Goal: Task Accomplishment & Management: Manage account settings

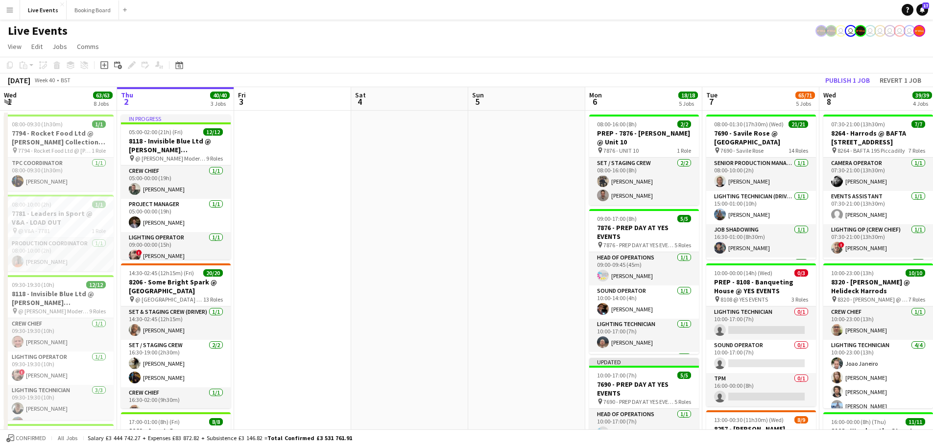
scroll to position [0, 275]
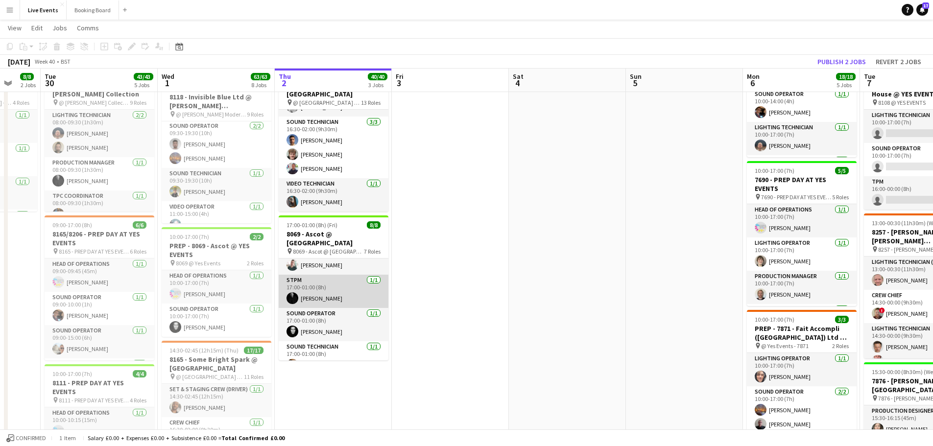
scroll to position [137, 0]
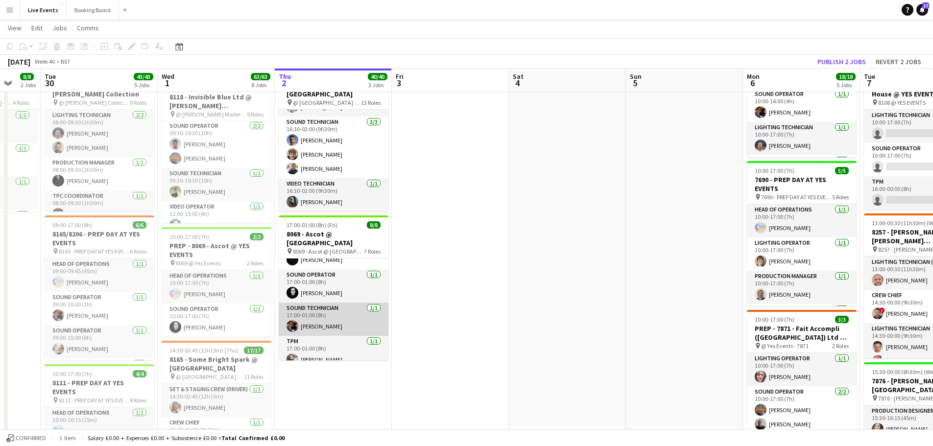
click at [303, 309] on app-card-role "Sound Technician 1/1 17:00-01:00 (8h) Tom Mitchell" at bounding box center [334, 319] width 110 height 33
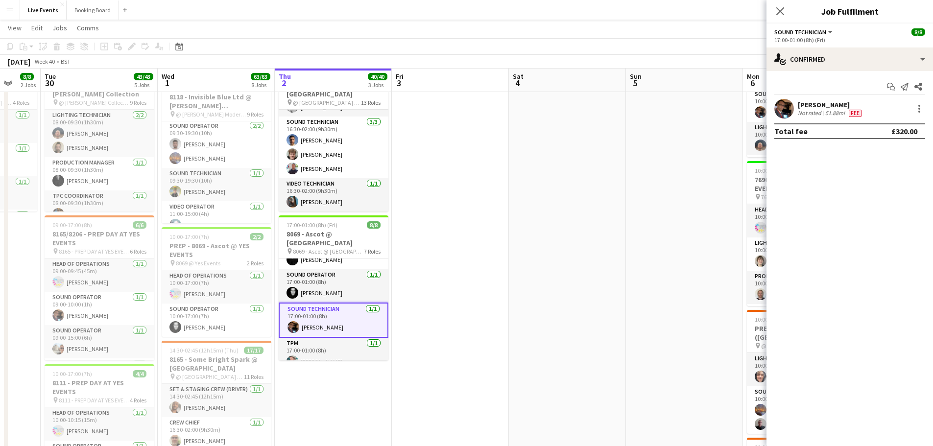
click at [303, 309] on app-card-role "Sound Technician 1/1 17:00-01:00 (8h) Tom Mitchell" at bounding box center [334, 320] width 110 height 35
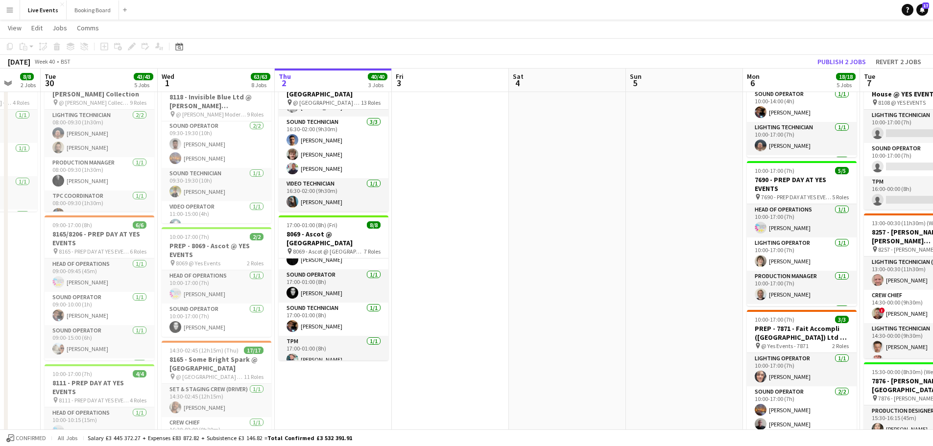
click at [451, 277] on app-date-cell at bounding box center [450, 434] width 117 height 1040
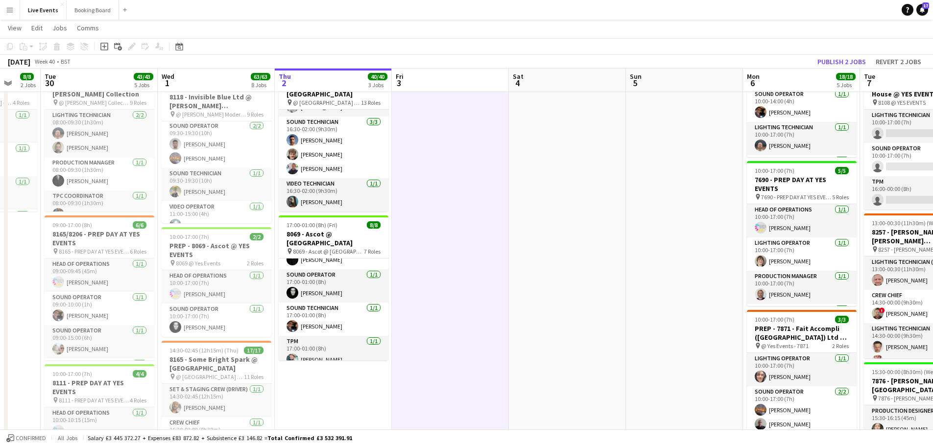
click at [448, 252] on app-date-cell at bounding box center [450, 434] width 117 height 1040
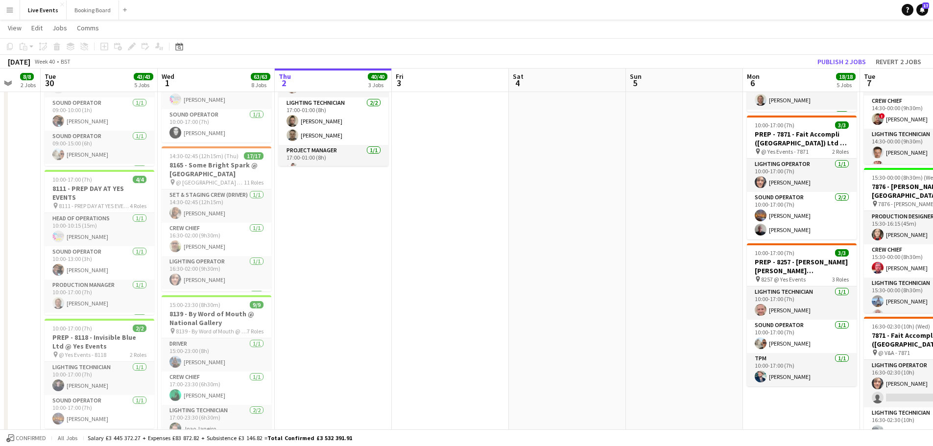
scroll to position [0, 334]
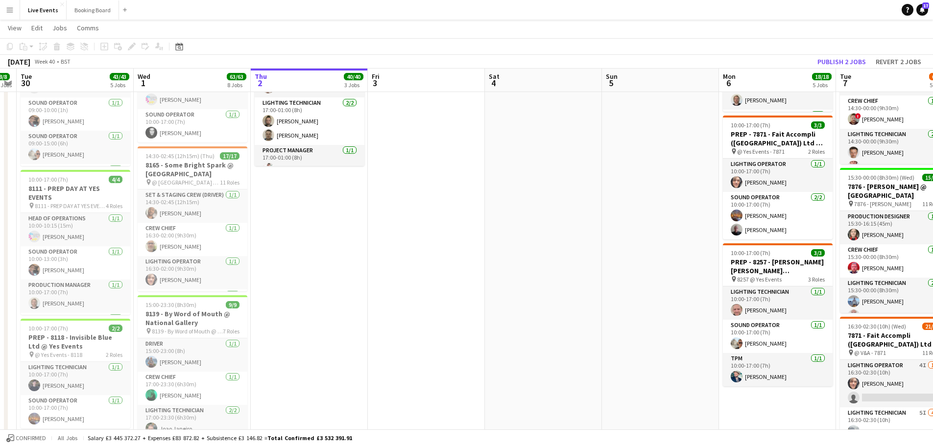
click at [554, 240] on app-calendar-viewport "Sat 27 Sun 28 Mon 29 8/8 2 Jobs Tue 30 43/43 5 Jobs Wed 1 63/63 8 Jobs Thu 2 40…" at bounding box center [466, 204] width 933 height 1112
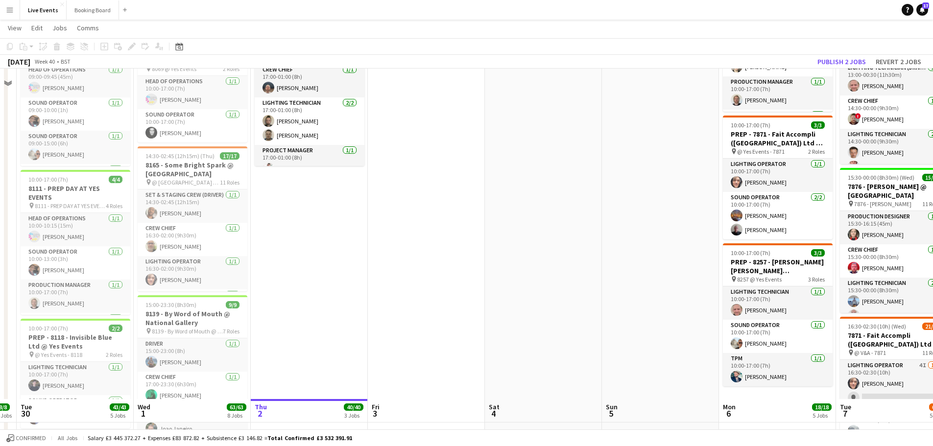
scroll to position [721, 0]
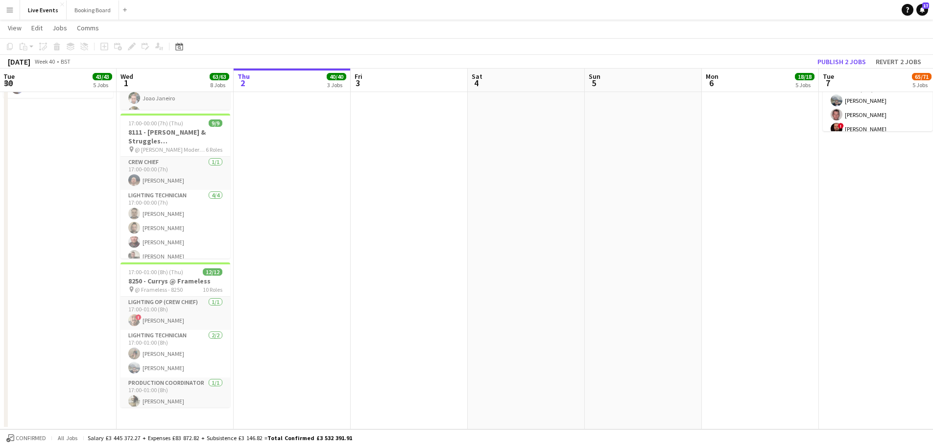
drag, startPoint x: 581, startPoint y: 228, endPoint x: 323, endPoint y: 253, distance: 259.2
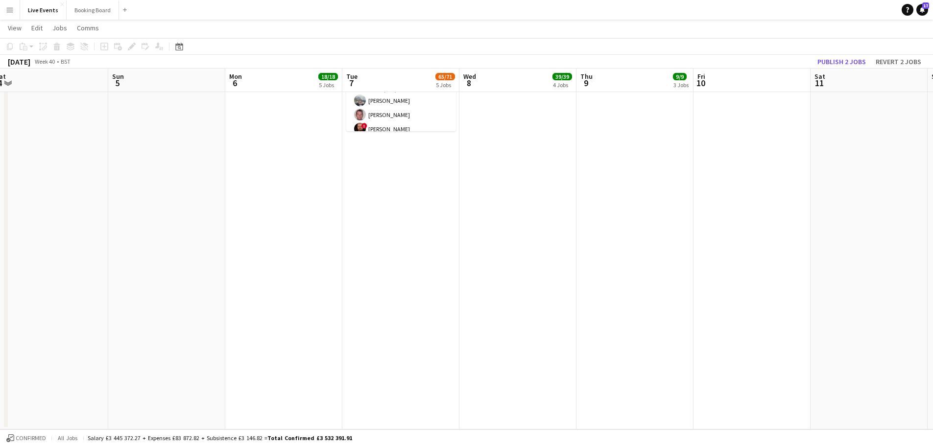
drag, startPoint x: 524, startPoint y: 211, endPoint x: 271, endPoint y: 235, distance: 254.2
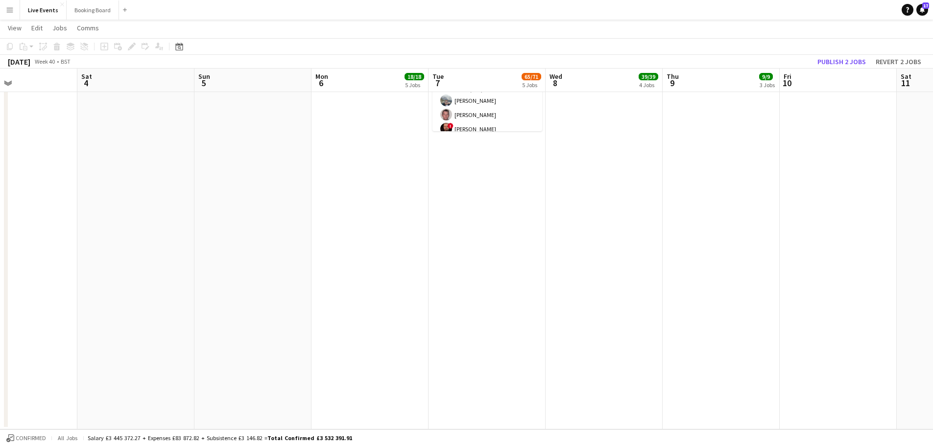
drag, startPoint x: 199, startPoint y: 276, endPoint x: 386, endPoint y: 303, distance: 189.4
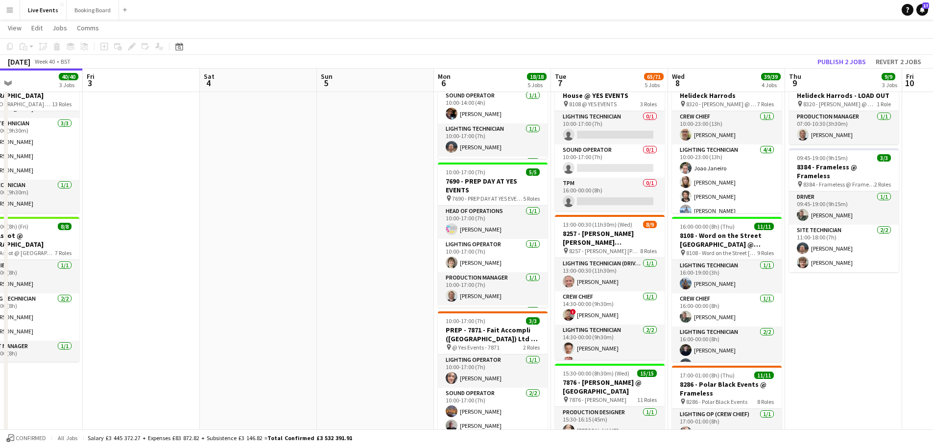
scroll to position [0, 0]
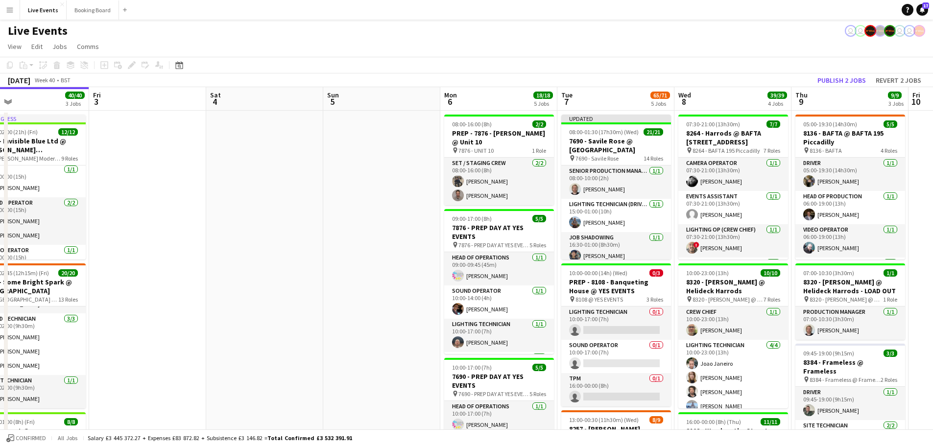
drag, startPoint x: 255, startPoint y: 291, endPoint x: 255, endPoint y: 278, distance: 13.2
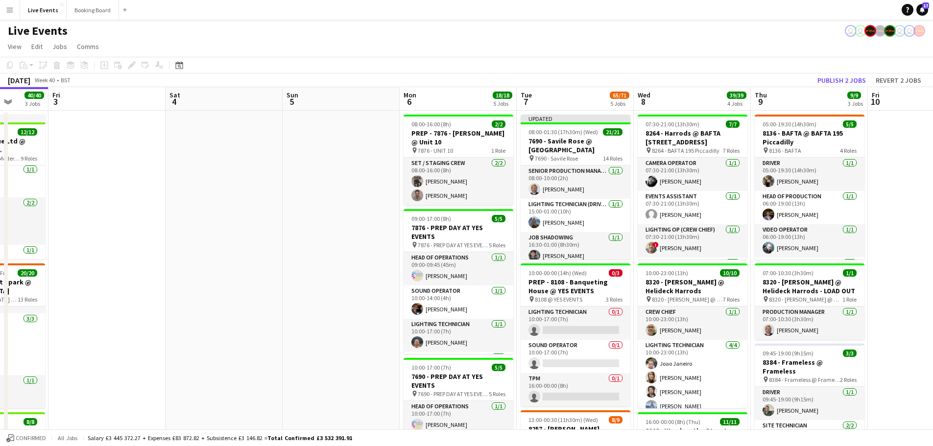
drag, startPoint x: 371, startPoint y: 288, endPoint x: 453, endPoint y: 291, distance: 82.3
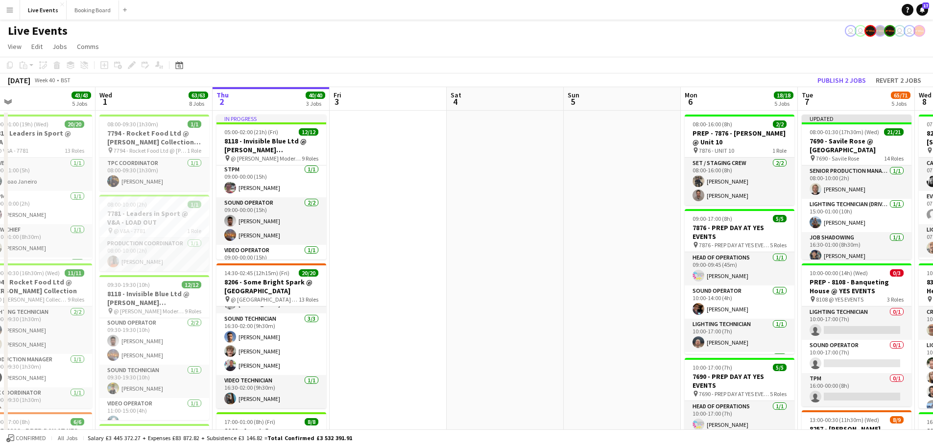
drag, startPoint x: 358, startPoint y: 278, endPoint x: 508, endPoint y: 269, distance: 150.0
